Goal: Task Accomplishment & Management: Complete application form

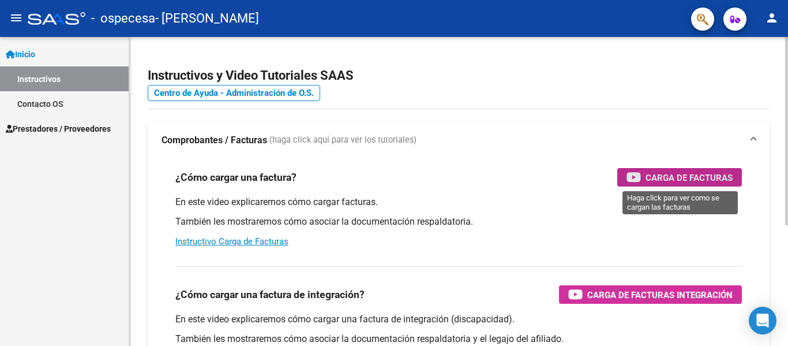
click at [684, 183] on span "Carga de Facturas" at bounding box center [689, 177] width 87 height 14
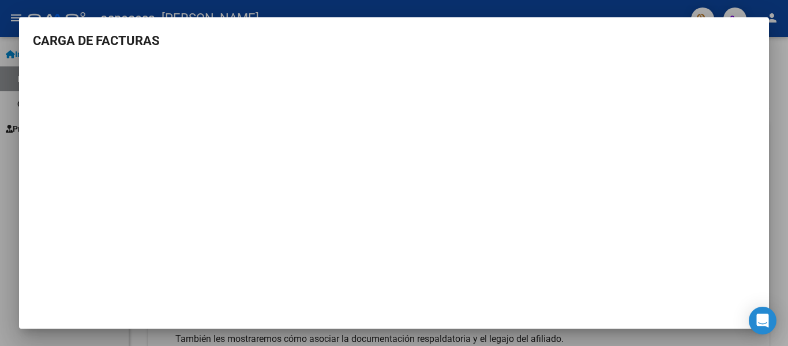
click at [788, 129] on div at bounding box center [394, 173] width 788 height 346
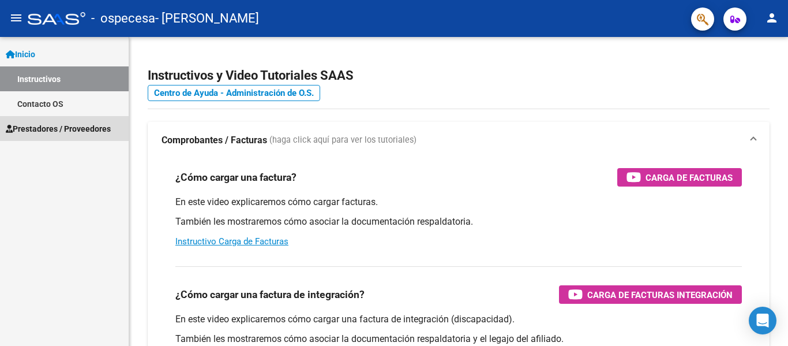
click at [92, 129] on span "Prestadores / Proveedores" at bounding box center [58, 128] width 105 height 13
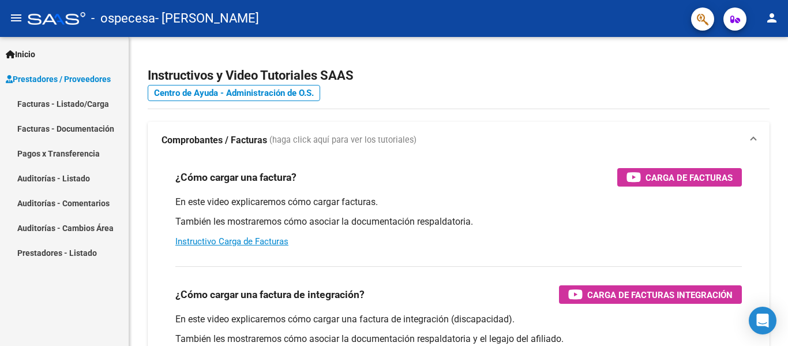
click at [79, 127] on link "Facturas - Documentación" at bounding box center [64, 128] width 129 height 25
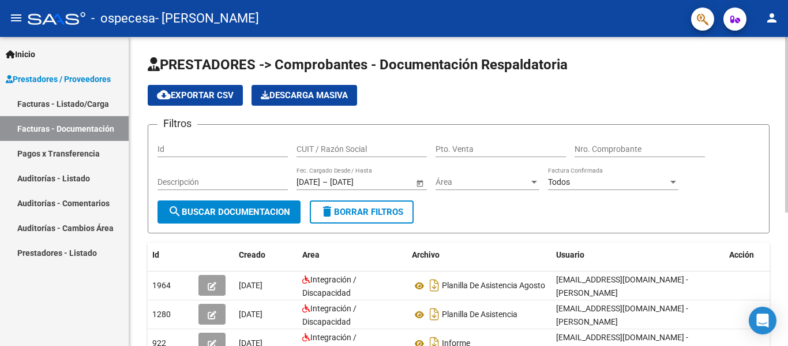
click at [771, 116] on div "PRESTADORES -> Comprobantes - Documentación Respaldatoria cloud_download Export…" at bounding box center [460, 304] width 662 height 535
click at [783, 98] on div "PRESTADORES -> Comprobantes - Documentación Respaldatoria cloud_download Export…" at bounding box center [460, 304] width 662 height 535
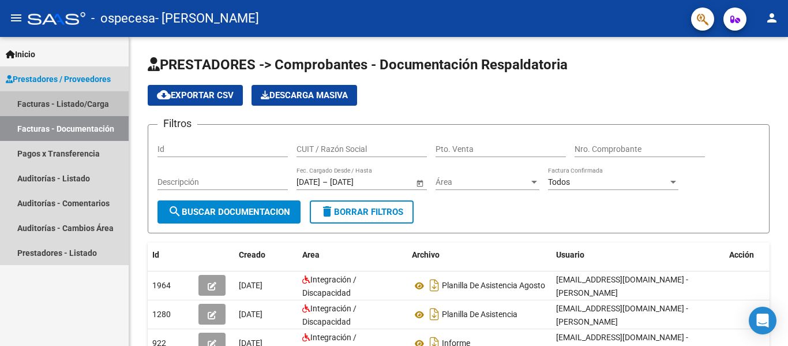
click at [74, 108] on link "Facturas - Listado/Carga" at bounding box center [64, 103] width 129 height 25
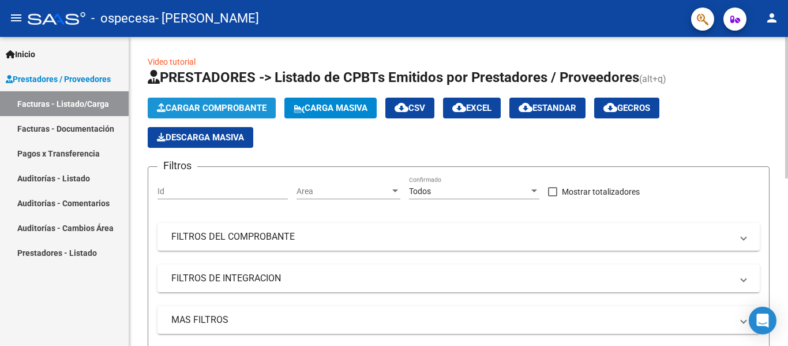
click at [200, 104] on span "Cargar Comprobante" at bounding box center [212, 108] width 110 height 10
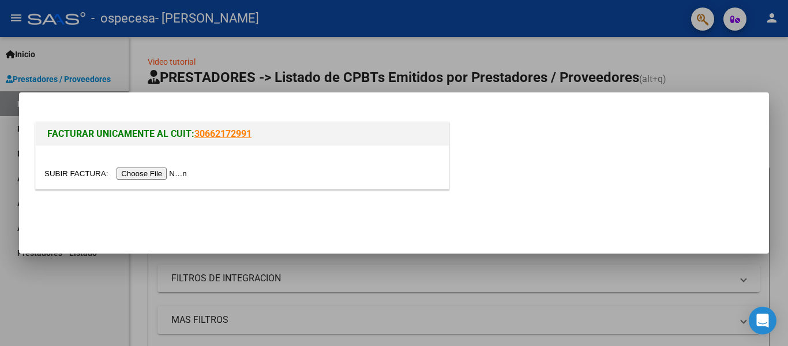
click at [153, 176] on input "file" at bounding box center [117, 173] width 146 height 12
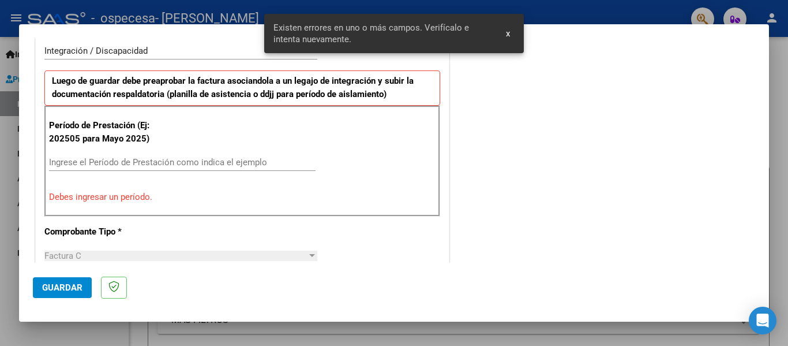
scroll to position [289, 0]
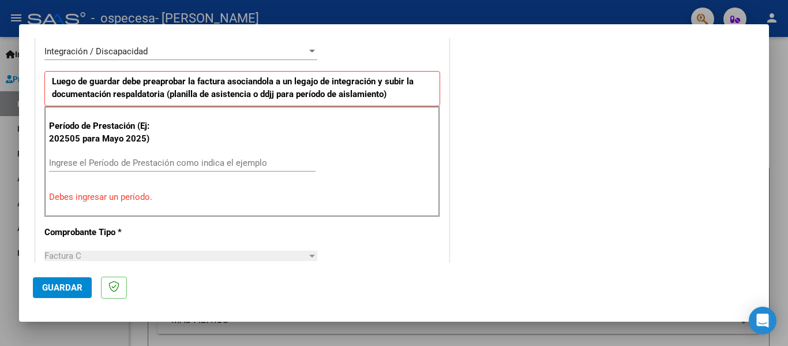
click at [125, 257] on div "Factura C" at bounding box center [175, 255] width 263 height 10
click at [60, 291] on span "Guardar" at bounding box center [62, 287] width 40 height 10
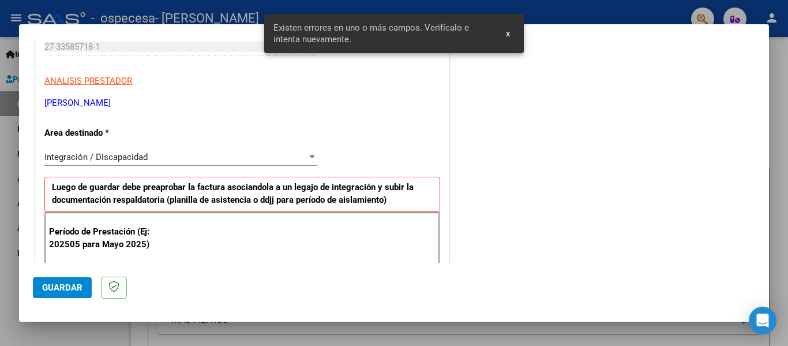
scroll to position [184, 0]
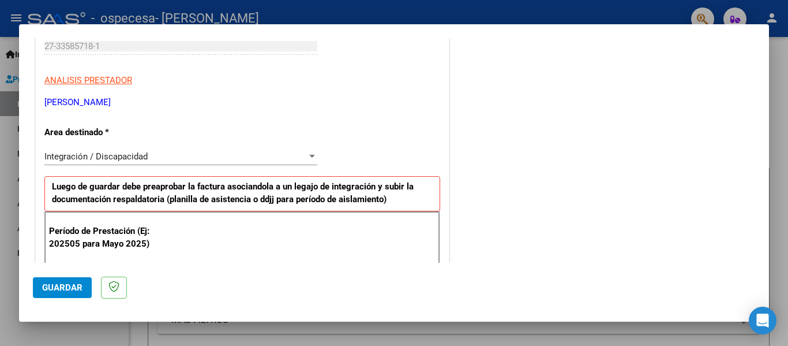
click at [301, 151] on div "Integración / Discapacidad" at bounding box center [175, 156] width 263 height 10
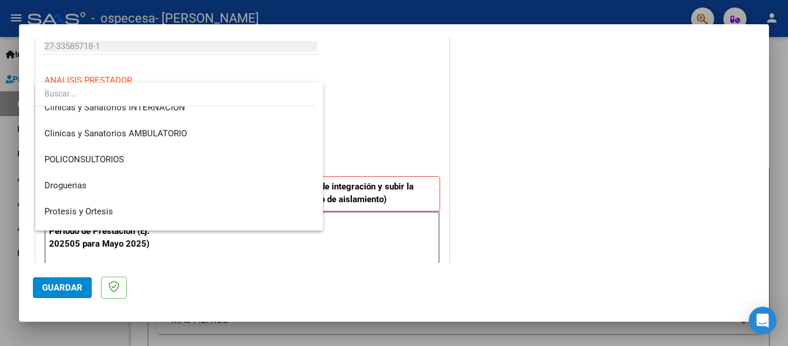
scroll to position [220, 0]
click at [430, 101] on div at bounding box center [394, 173] width 788 height 346
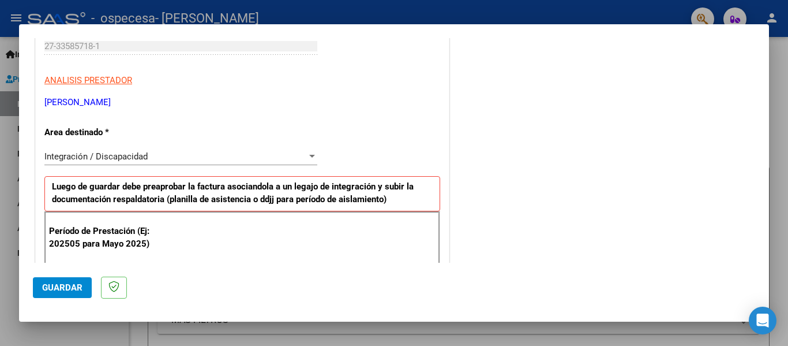
drag, startPoint x: 769, startPoint y: 101, endPoint x: 763, endPoint y: 131, distance: 30.5
click at [763, 131] on div "COMPROBANTE VER COMPROBANTE El comprobante fue leído exitosamente. DATOS DEL CO…" at bounding box center [394, 173] width 788 height 346
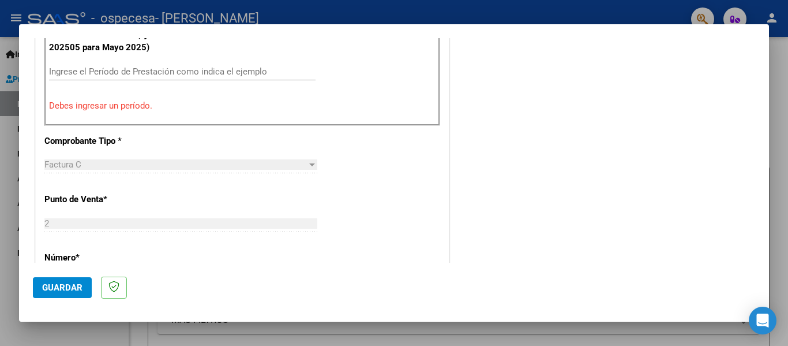
scroll to position [448, 0]
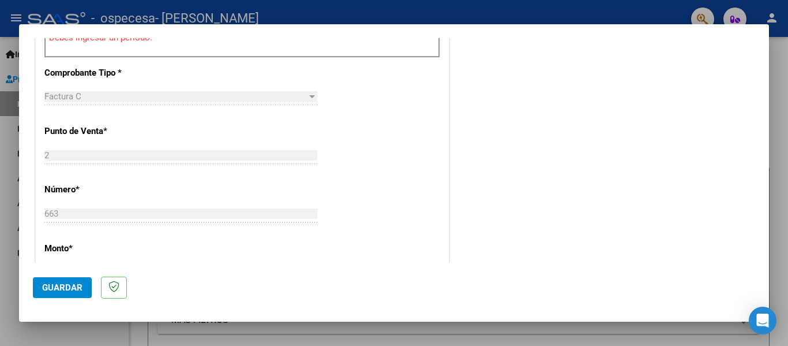
click at [687, 146] on div "COMENTARIOS Comentarios del Prestador / Gerenciador:" at bounding box center [603, 118] width 303 height 1033
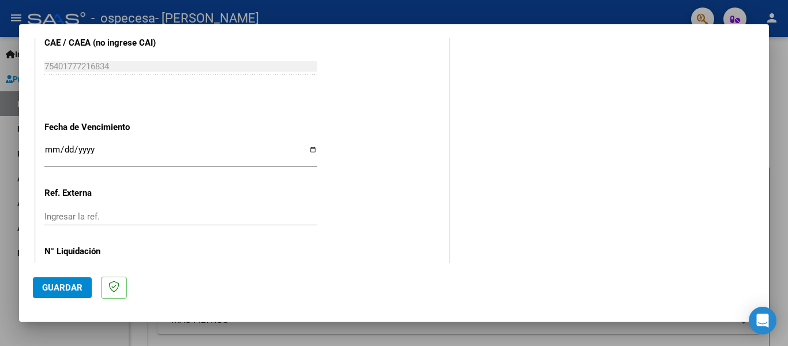
scroll to position [821, 0]
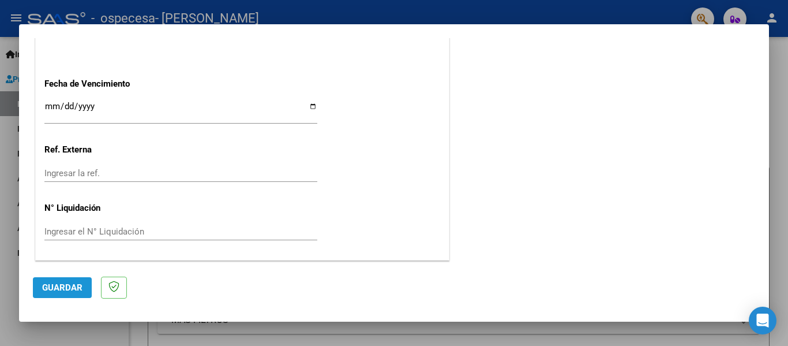
click at [86, 287] on button "Guardar" at bounding box center [62, 287] width 59 height 21
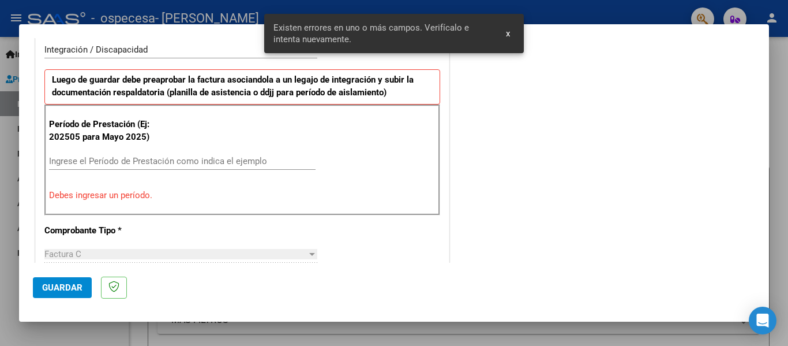
scroll to position [290, 0]
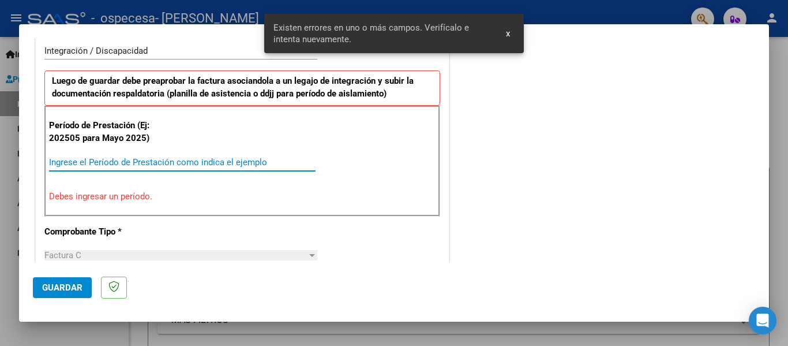
click at [222, 160] on input "Ingrese el Período de Prestación como indica el ejemplo" at bounding box center [182, 162] width 267 height 10
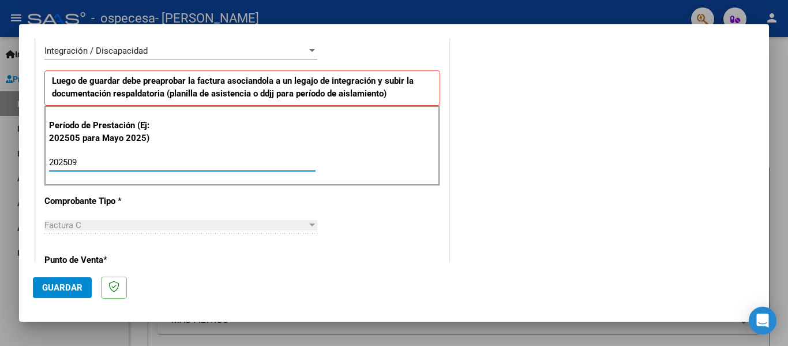
type input "202509"
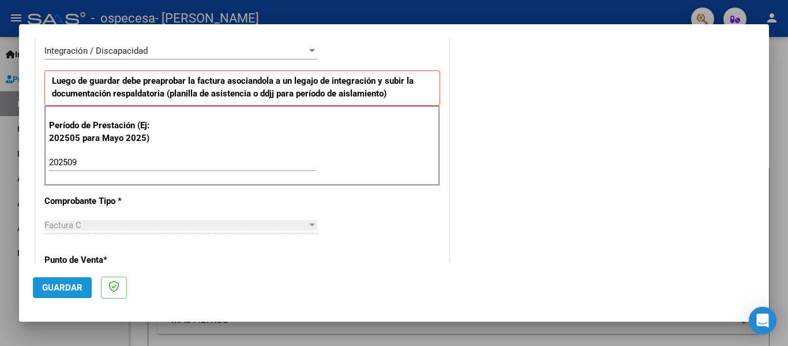
click at [55, 284] on span "Guardar" at bounding box center [62, 287] width 40 height 10
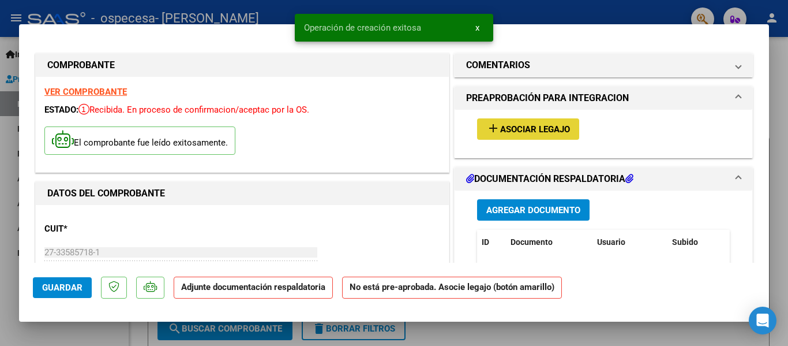
click at [528, 129] on span "Asociar Legajo" at bounding box center [535, 129] width 70 height 10
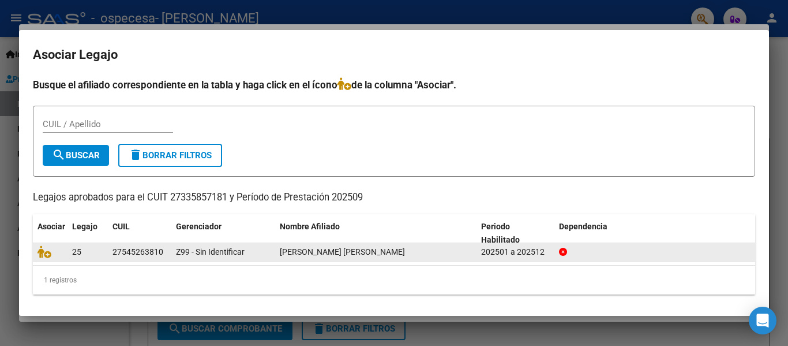
click at [474, 258] on datatable-body-cell "[PERSON_NAME] [PERSON_NAME]" at bounding box center [375, 252] width 201 height 18
click at [47, 253] on icon at bounding box center [45, 251] width 14 height 13
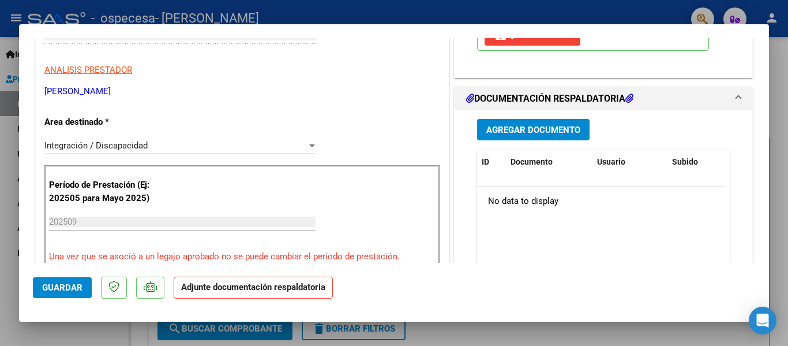
scroll to position [223, 0]
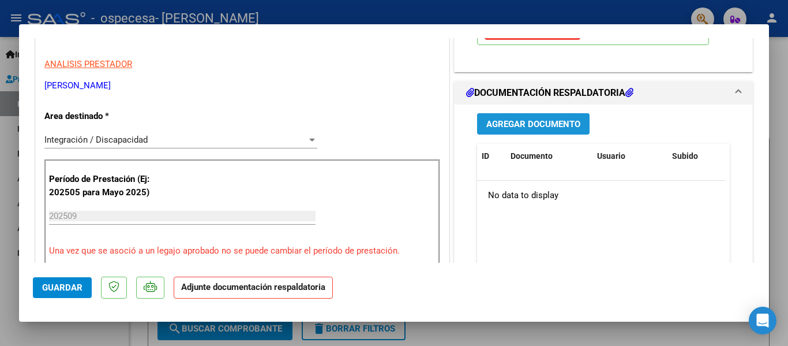
click at [564, 125] on span "Agregar Documento" at bounding box center [533, 124] width 94 height 10
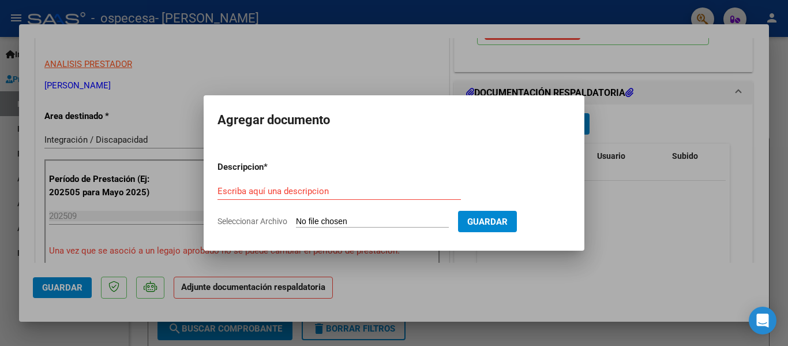
click at [406, 225] on input "Seleccionar Archivo" at bounding box center [372, 221] width 153 height 11
type input "C:\fakepath\[PERSON_NAME].pdf"
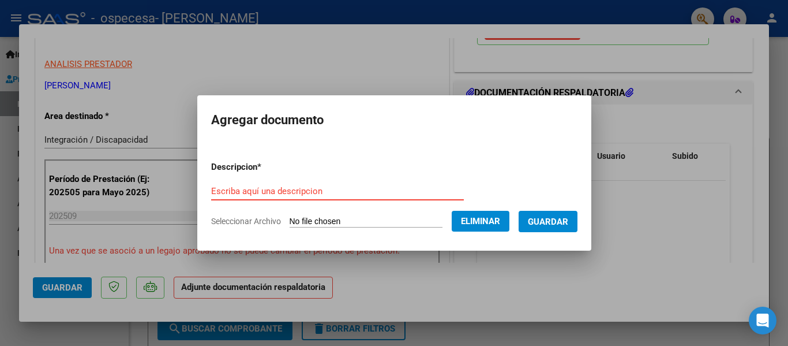
click at [350, 193] on input "Escriba aquí una descripcion" at bounding box center [337, 191] width 253 height 10
type input "planilla de asistencia"
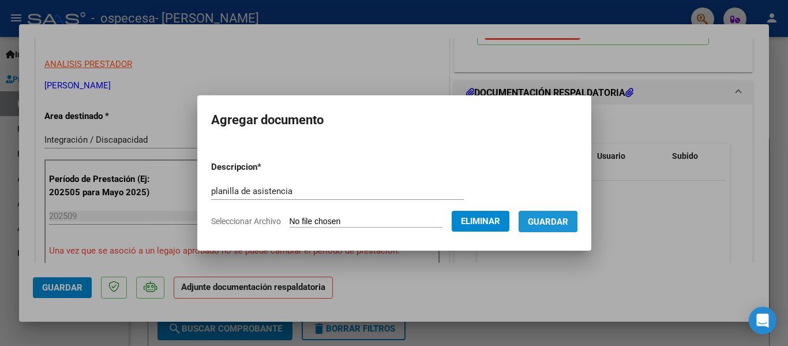
click at [553, 220] on span "Guardar" at bounding box center [548, 221] width 40 height 10
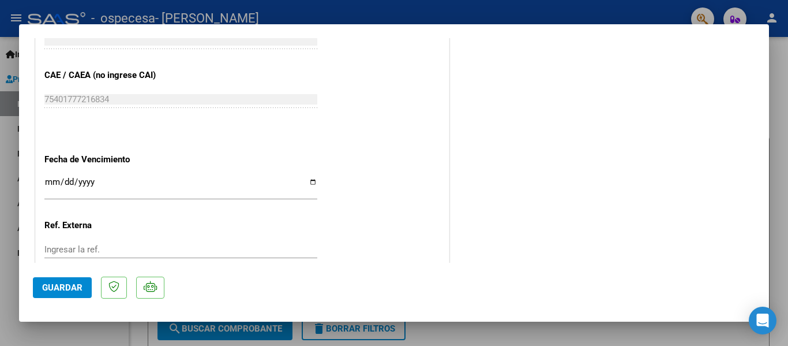
scroll to position [808, 0]
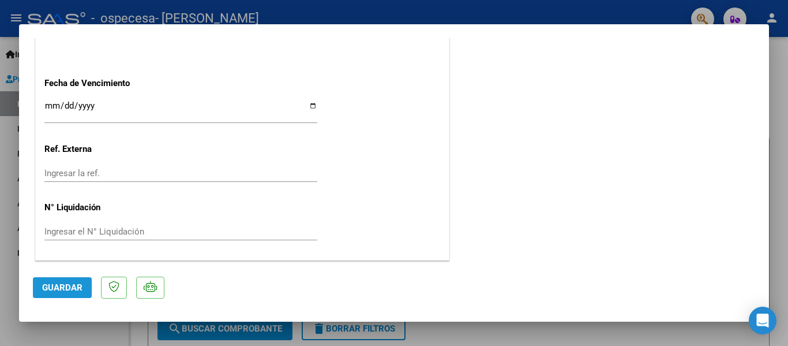
click at [80, 285] on span "Guardar" at bounding box center [62, 287] width 40 height 10
click at [788, 132] on div at bounding box center [394, 173] width 788 height 346
type input "$ 0,00"
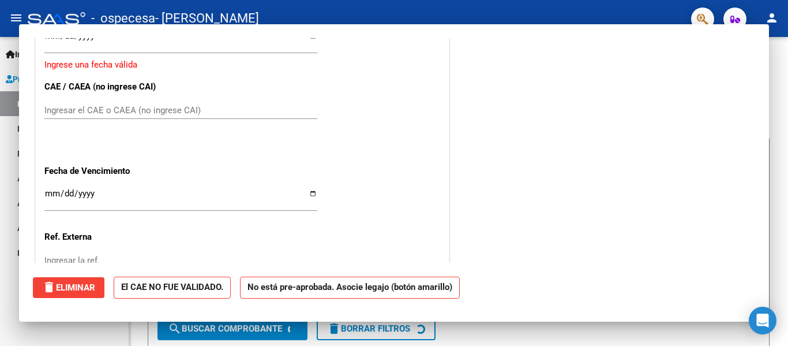
scroll to position [896, 0]
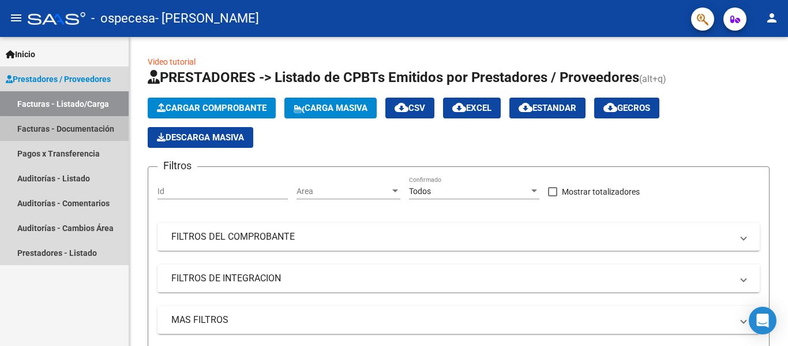
click at [82, 130] on link "Facturas - Documentación" at bounding box center [64, 128] width 129 height 25
